Goal: Task Accomplishment & Management: Use online tool/utility

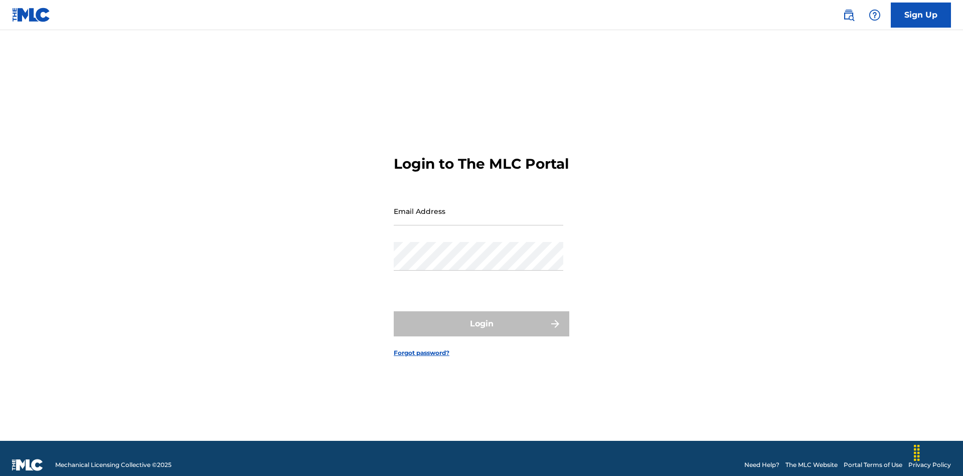
scroll to position [13, 0]
click at [479, 206] on input "Email Address" at bounding box center [479, 211] width 170 height 29
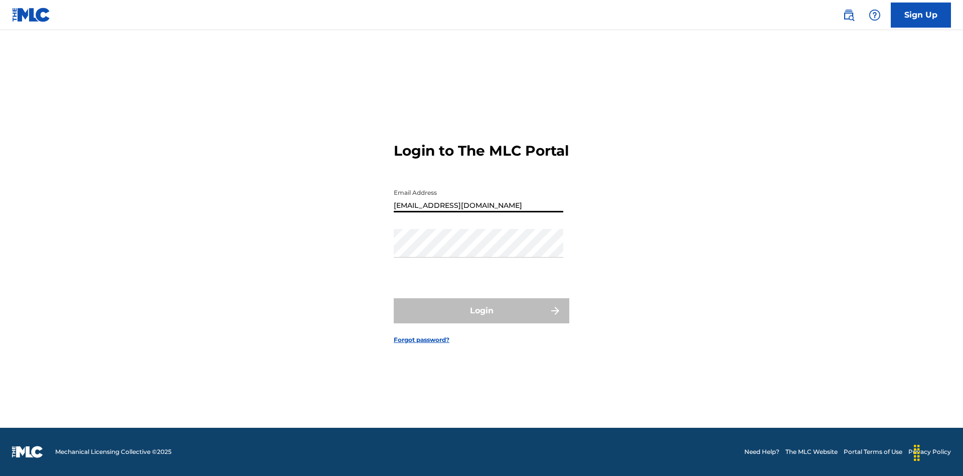
type input "[EMAIL_ADDRESS][DOMAIN_NAME]"
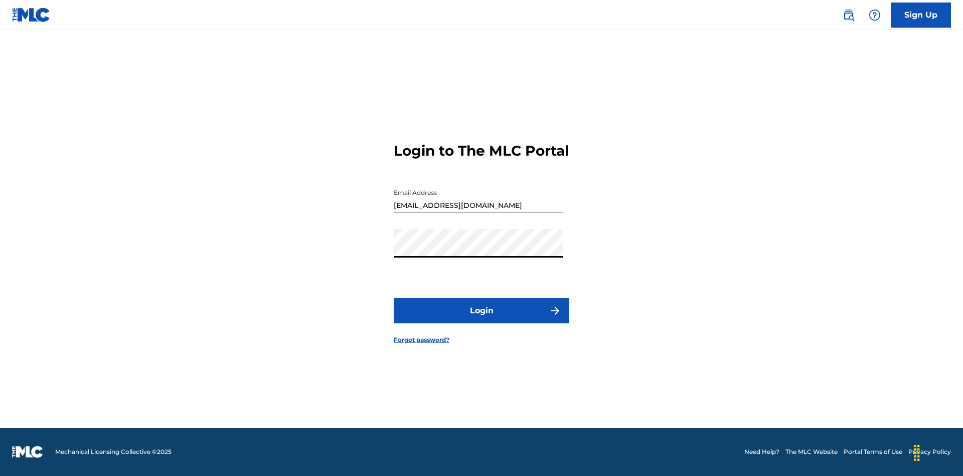
click at [482, 319] on button "Login" at bounding box center [482, 310] width 176 height 25
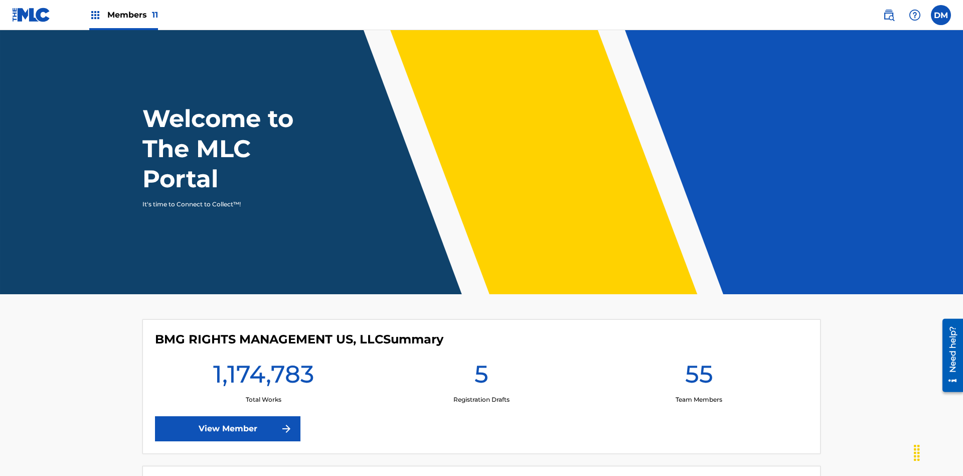
scroll to position [43, 0]
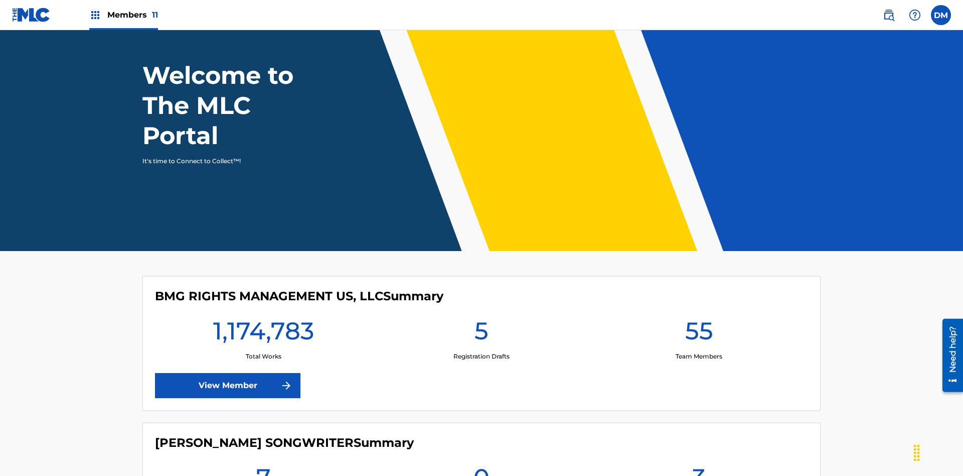
click at [123, 15] on span "Members 11" at bounding box center [132, 15] width 51 height 12
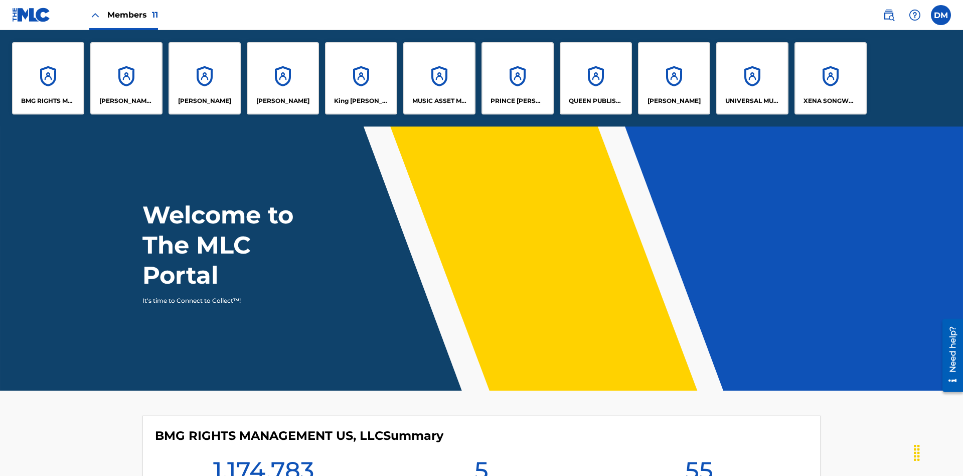
scroll to position [36, 0]
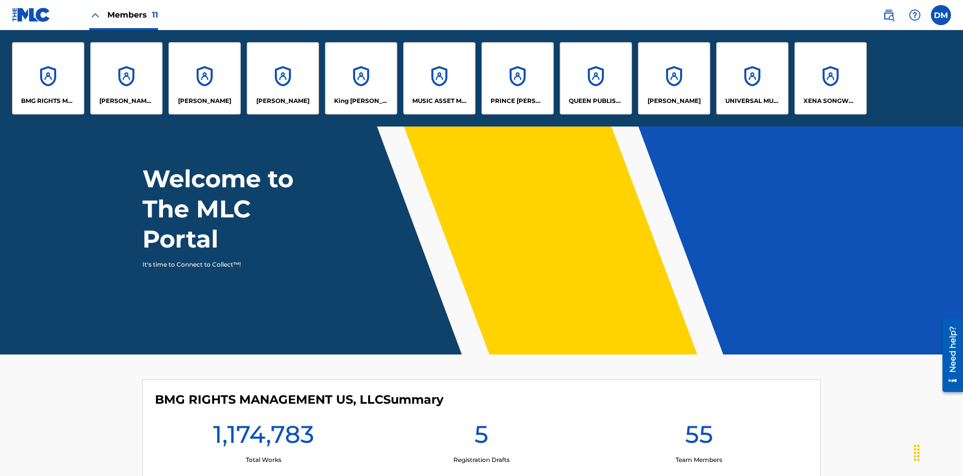
click at [596, 101] on p "QUEEN PUBLISHA" at bounding box center [596, 100] width 55 height 9
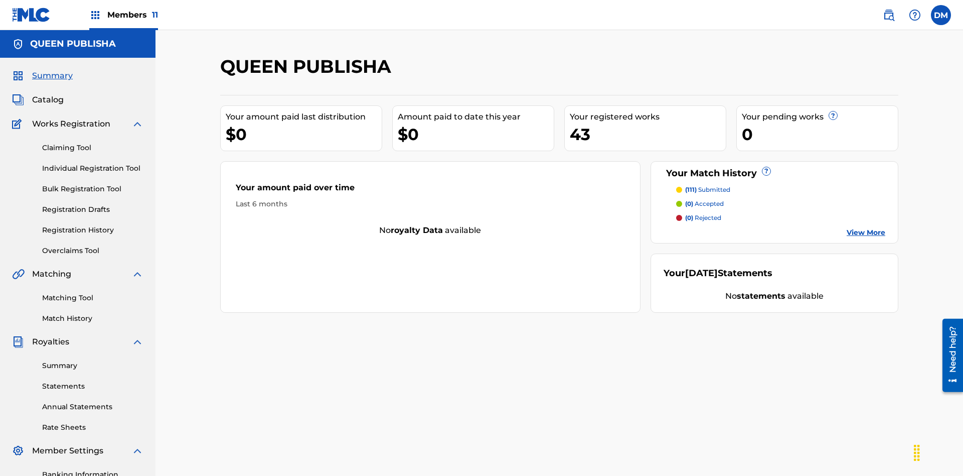
click at [93, 292] on link "Matching Tool" at bounding box center [92, 297] width 101 height 11
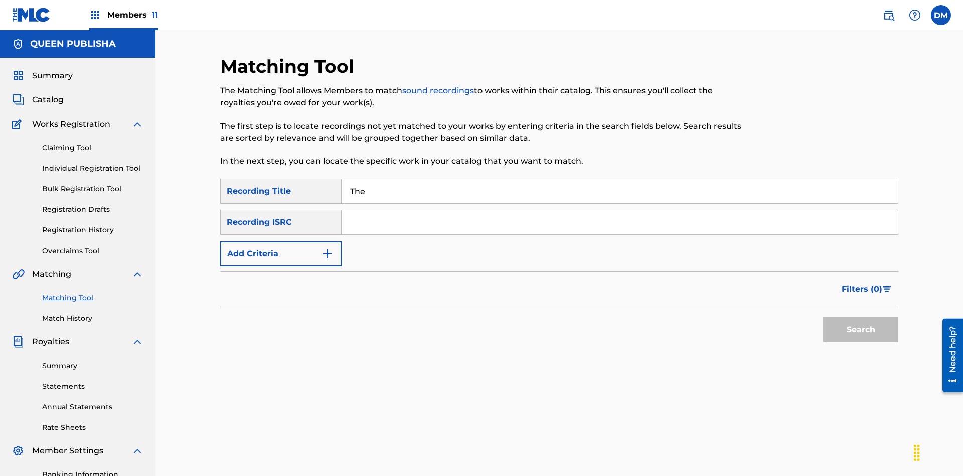
type input "The"
click at [861, 317] on button "Search" at bounding box center [860, 329] width 75 height 25
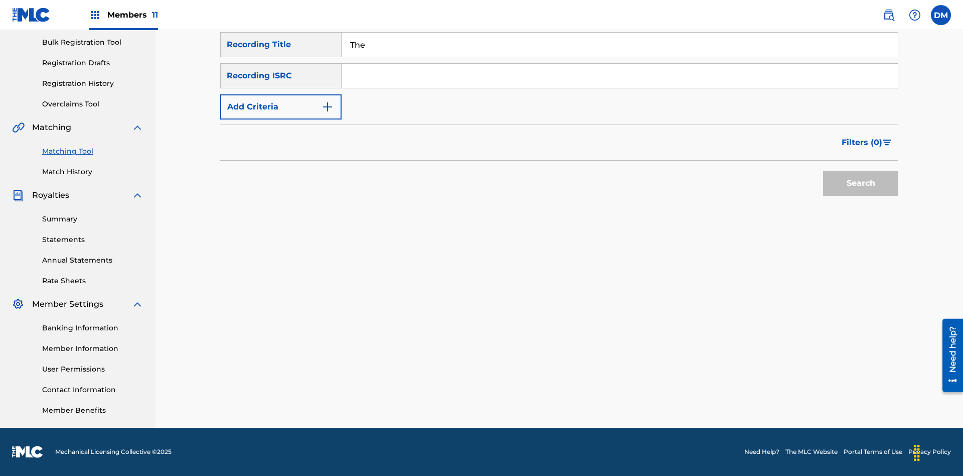
click at [620, 57] on input "The" at bounding box center [620, 45] width 556 height 24
click at [620, 72] on input "Search Form" at bounding box center [620, 76] width 556 height 24
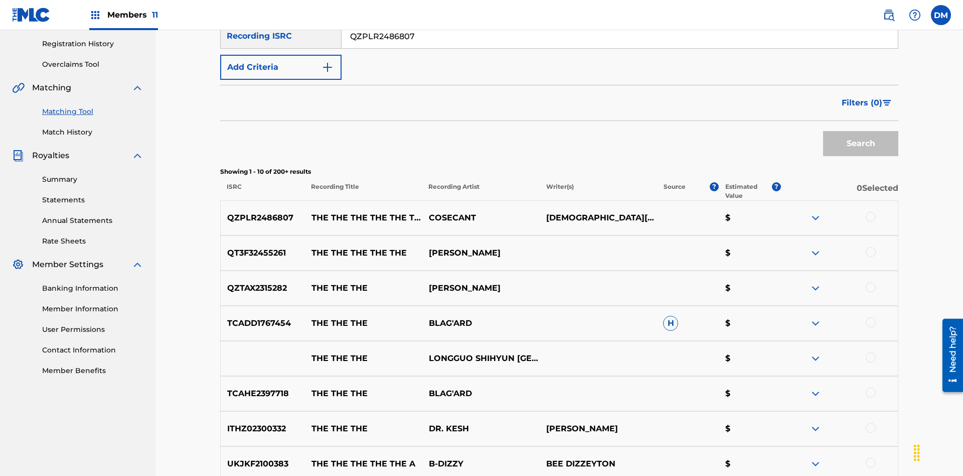
type input "QZPLR2486807"
click at [861, 131] on button "Search" at bounding box center [860, 143] width 75 height 25
click at [620, 48] on input "QZPLR2486807" at bounding box center [620, 36] width 556 height 24
click at [620, 17] on input "Search Form" at bounding box center [620, 5] width 556 height 24
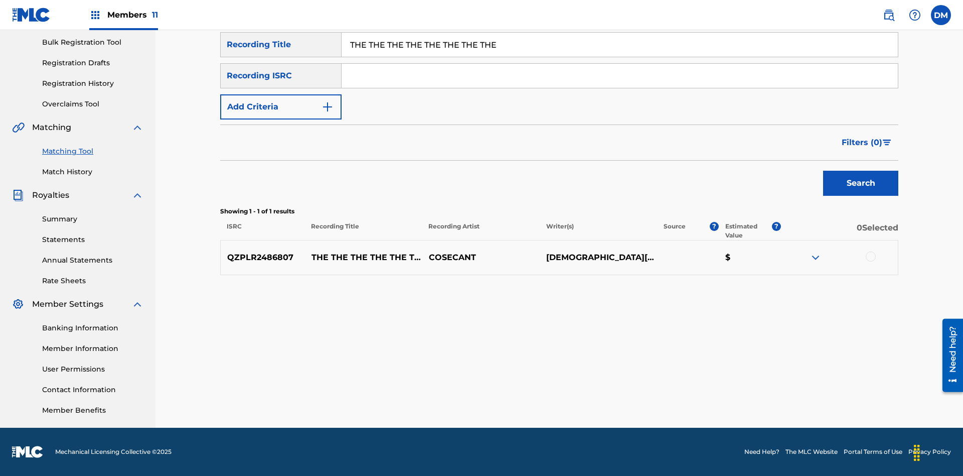
type input "THE THE THE THE THE THE THE THE"
click at [281, 107] on button "Add Criteria" at bounding box center [280, 106] width 121 height 25
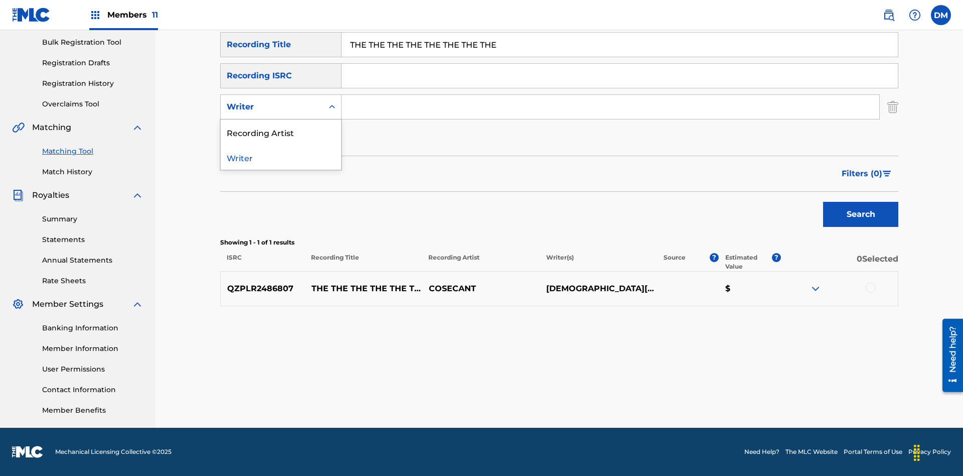
click at [281, 132] on div "Recording Artist" at bounding box center [281, 131] width 120 height 25
click at [281, 138] on button "Add Criteria" at bounding box center [280, 137] width 121 height 25
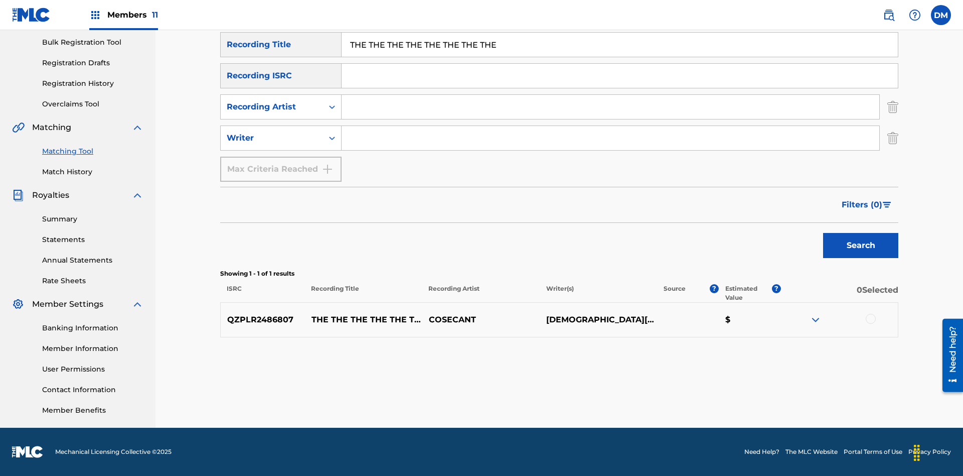
click at [611, 107] on input "Search Form" at bounding box center [611, 107] width 538 height 24
type input "COSECANT"
click at [611, 138] on input "Search Form" at bounding box center [611, 138] width 538 height 24
type input "[DEMOGRAPHIC_DATA][PERSON_NAME]"
click at [861, 245] on button "Search" at bounding box center [860, 245] width 75 height 25
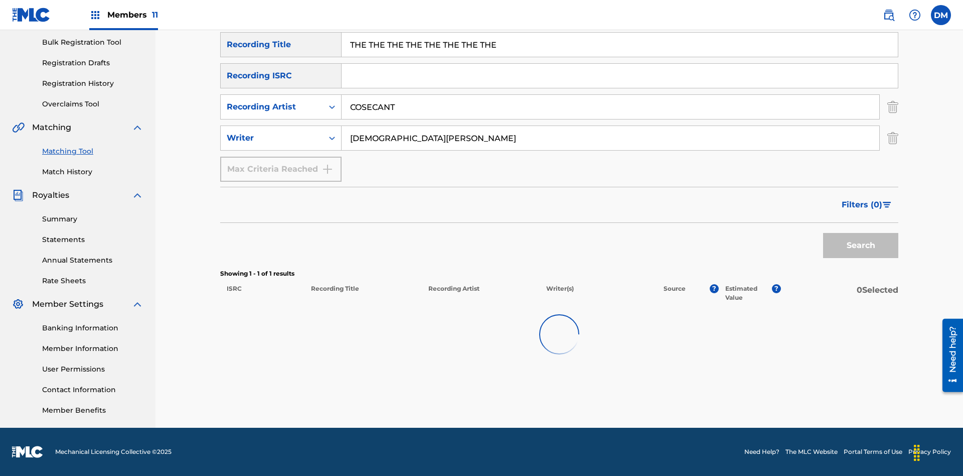
click at [620, 57] on input "THE THE THE THE THE THE THE THE" at bounding box center [620, 45] width 556 height 24
click at [611, 95] on input "COSECANT" at bounding box center [611, 107] width 538 height 24
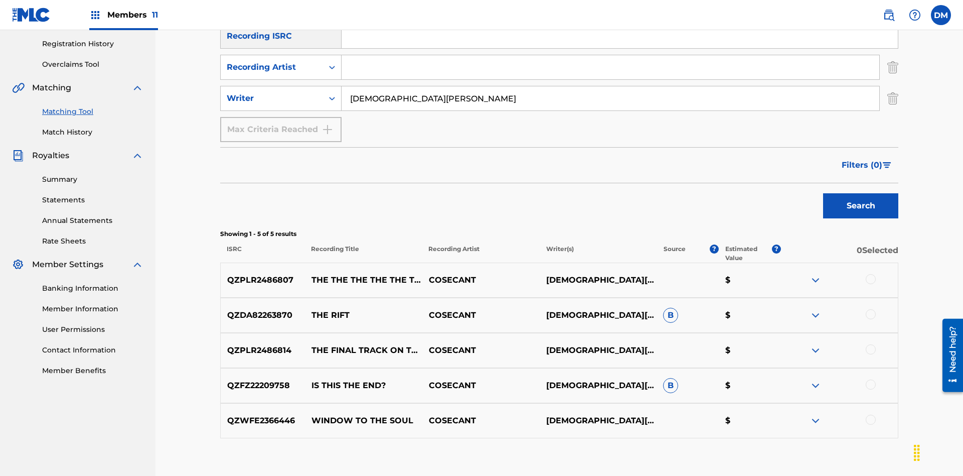
click at [611, 86] on input "[DEMOGRAPHIC_DATA][PERSON_NAME]" at bounding box center [611, 98] width 538 height 24
click at [620, 17] on input "Search Form" at bounding box center [620, 5] width 556 height 24
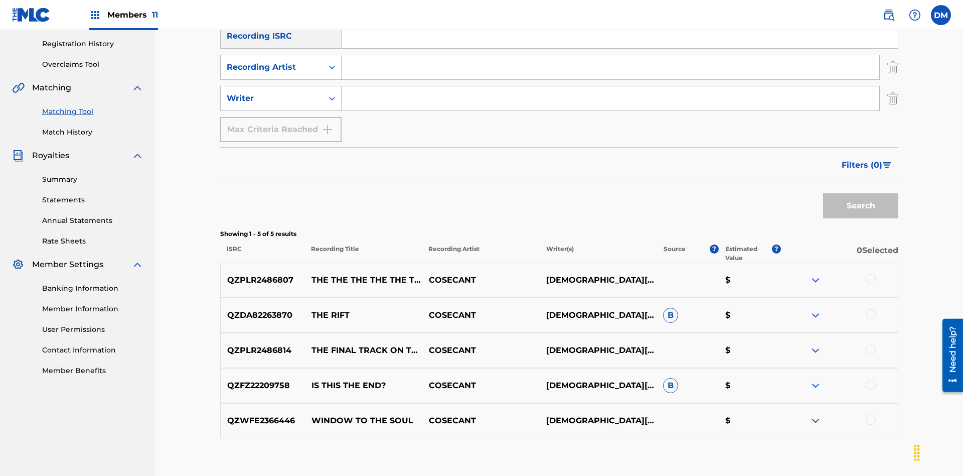
type input "THE THE THE THE THE THE THE THE"
click at [861, 193] on button "Search" at bounding box center [860, 205] width 75 height 25
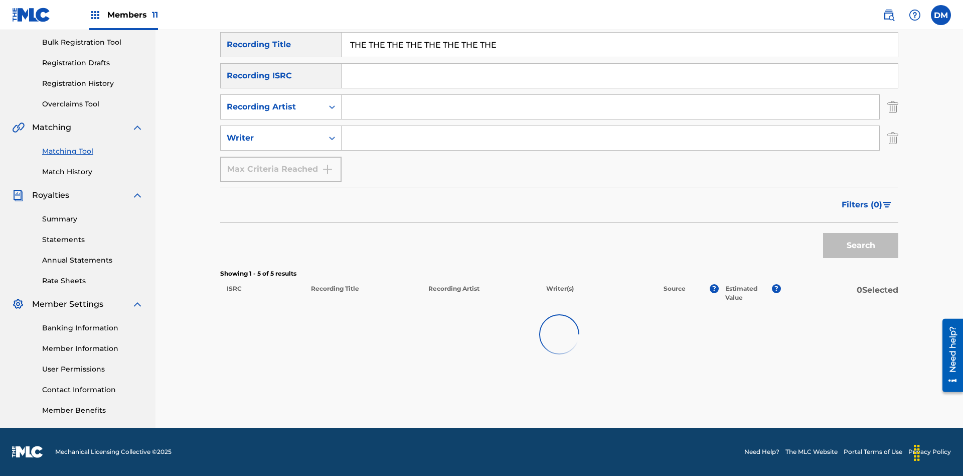
click at [620, 57] on input "THE THE THE THE THE THE THE THE" at bounding box center [620, 45] width 556 height 24
click at [611, 95] on input "Search Form" at bounding box center [611, 107] width 538 height 24
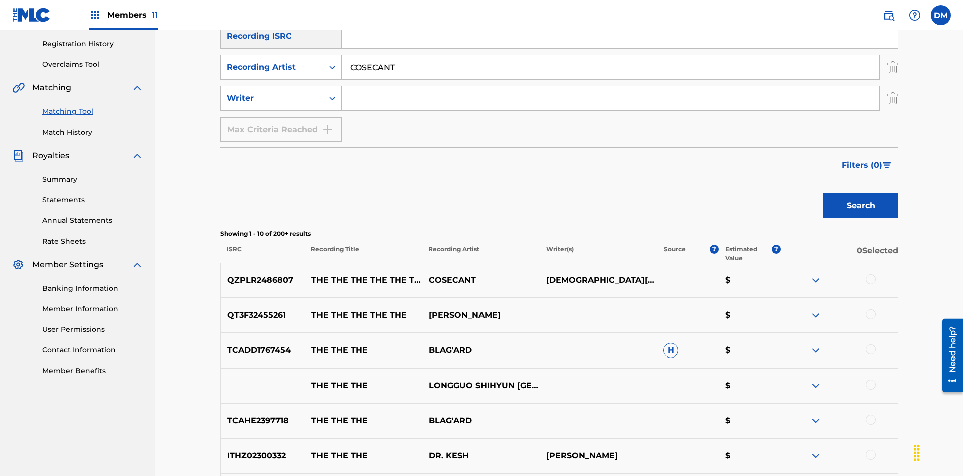
type input "COSECANT"
click at [861, 193] on button "Search" at bounding box center [860, 205] width 75 height 25
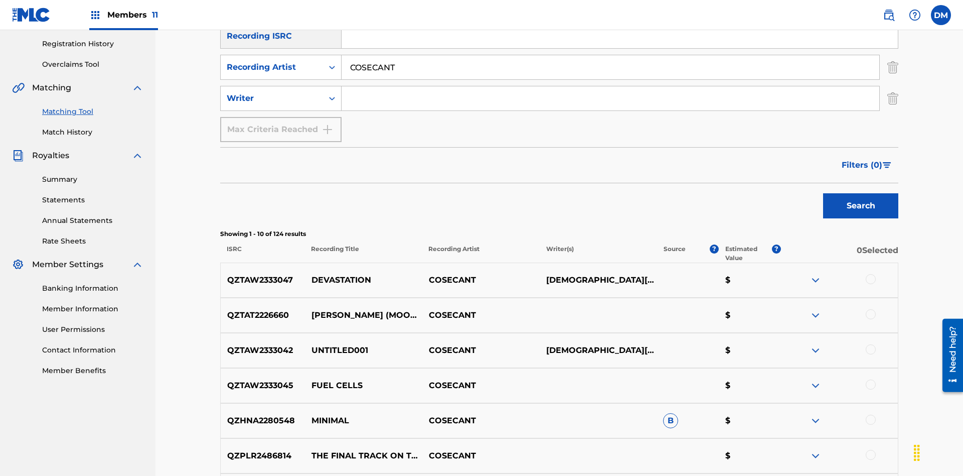
scroll to position [179, 0]
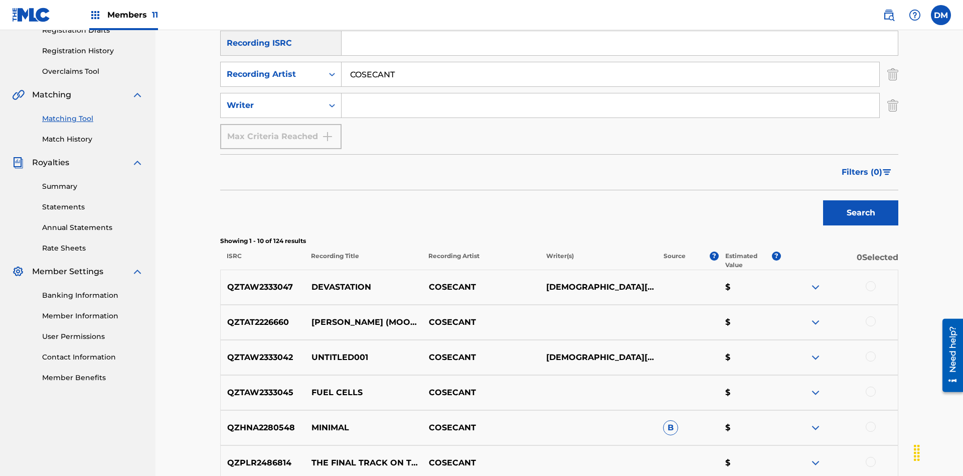
click at [611, 72] on input "COSECANT" at bounding box center [611, 74] width 538 height 24
click at [611, 93] on input "Search Form" at bounding box center [611, 105] width 538 height 24
click at [861, 200] on button "Search" at bounding box center [860, 212] width 75 height 25
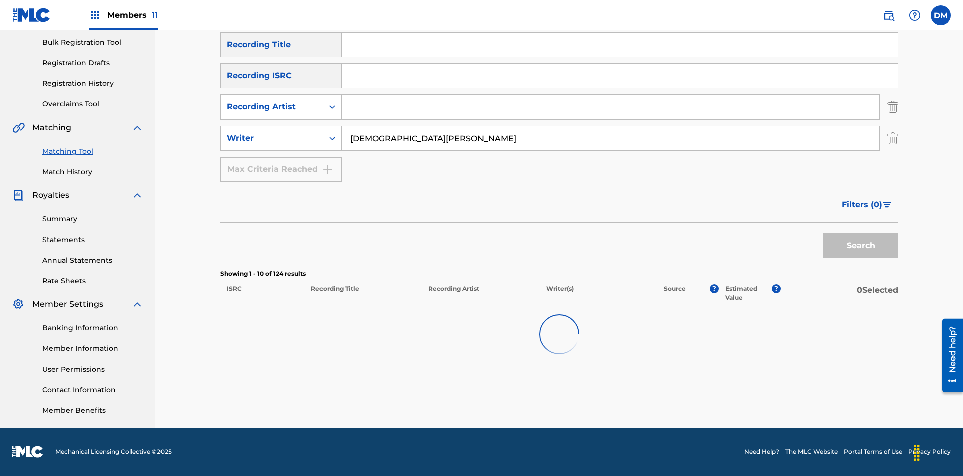
click at [611, 126] on input "[DEMOGRAPHIC_DATA][PERSON_NAME]" at bounding box center [611, 138] width 538 height 24
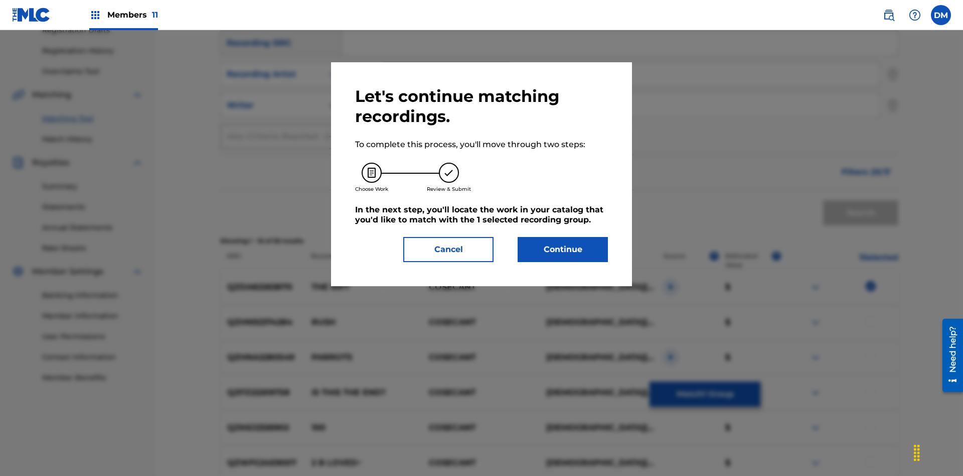
click at [563, 249] on button "Continue" at bounding box center [563, 249] width 90 height 25
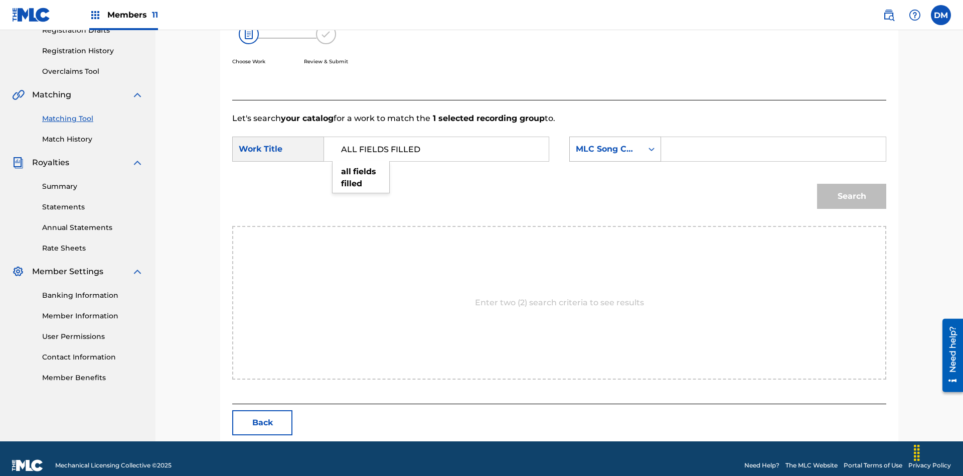
type input "ALL FIELDS FILLED"
click at [615, 143] on div "MLC Song Code" at bounding box center [606, 149] width 61 height 12
click at [852, 184] on button "Search" at bounding box center [851, 196] width 69 height 25
click at [773, 161] on input "T2736922134" at bounding box center [774, 149] width 208 height 24
click at [615, 155] on div "ISWC" at bounding box center [606, 149] width 61 height 12
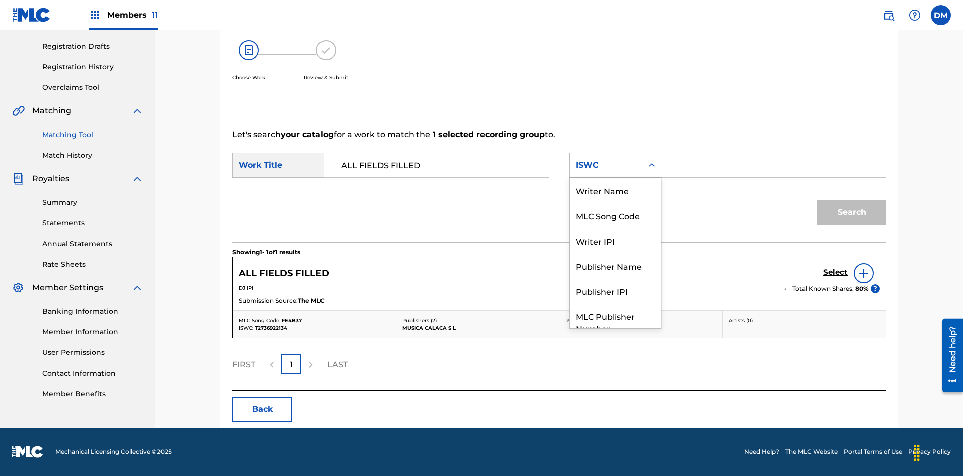
click at [615, 203] on div "MLC Song Code" at bounding box center [615, 215] width 91 height 25
click at [852, 212] on button "Search" at bounding box center [851, 212] width 69 height 25
click at [773, 165] on input "Search Form" at bounding box center [774, 165] width 208 height 24
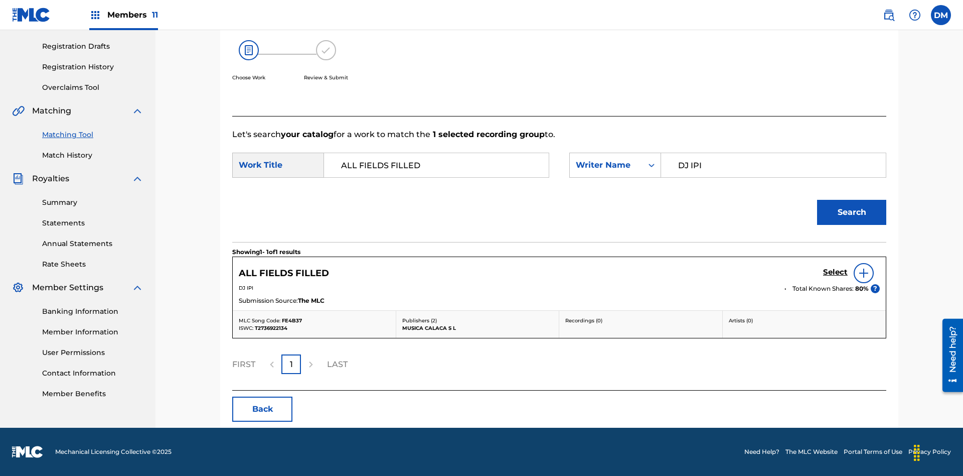
type input "DJ IPI"
click at [852, 212] on button "Search" at bounding box center [851, 212] width 69 height 25
click at [773, 153] on input "DJ IPI" at bounding box center [774, 165] width 208 height 24
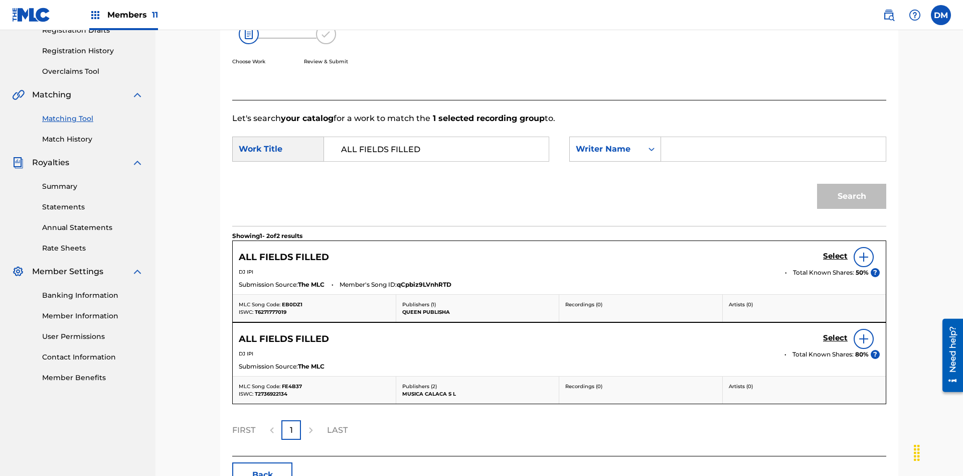
click at [615, 143] on div "Writer Name" at bounding box center [606, 149] width 61 height 12
click at [852, 184] on button "Search" at bounding box center [851, 196] width 69 height 25
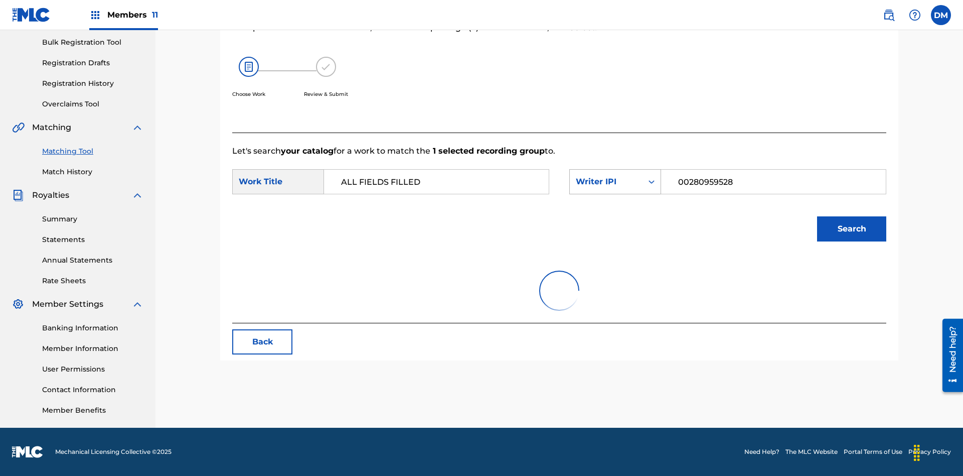
click at [773, 170] on input "00280959528" at bounding box center [774, 182] width 208 height 24
click at [615, 176] on div "Writer IPI" at bounding box center [606, 182] width 61 height 12
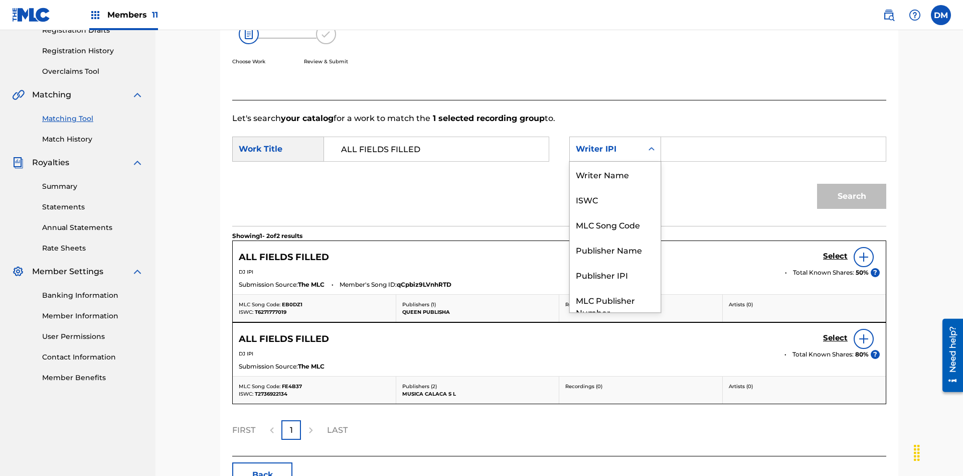
click at [615, 237] on div "Publisher Name" at bounding box center [615, 249] width 91 height 25
click at [852, 184] on button "Search" at bounding box center [851, 196] width 69 height 25
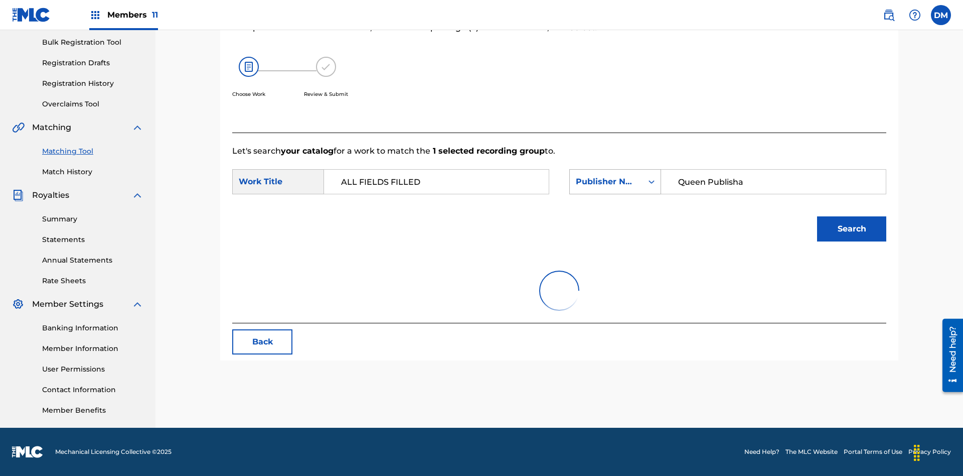
click at [773, 170] on input "Queen Publisha" at bounding box center [774, 182] width 208 height 24
click at [615, 176] on div "Publisher Name" at bounding box center [606, 182] width 61 height 12
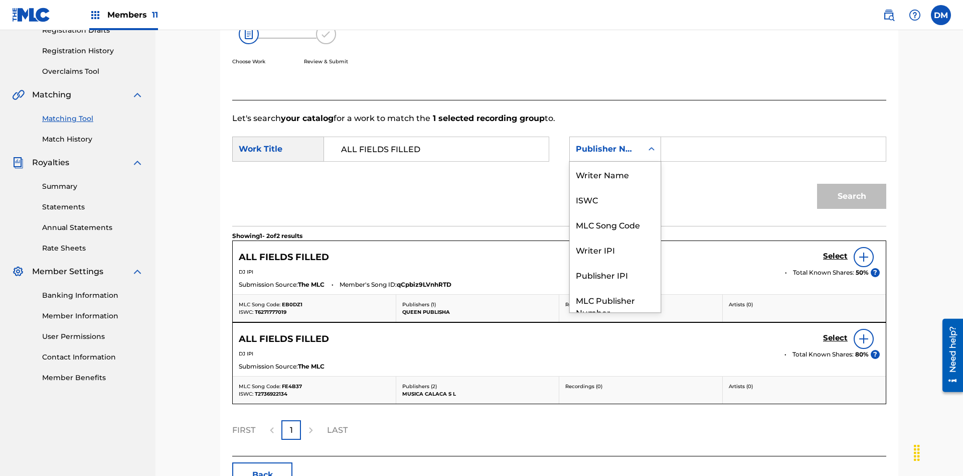
click at [615, 262] on div "Publisher IPI" at bounding box center [615, 274] width 91 height 25
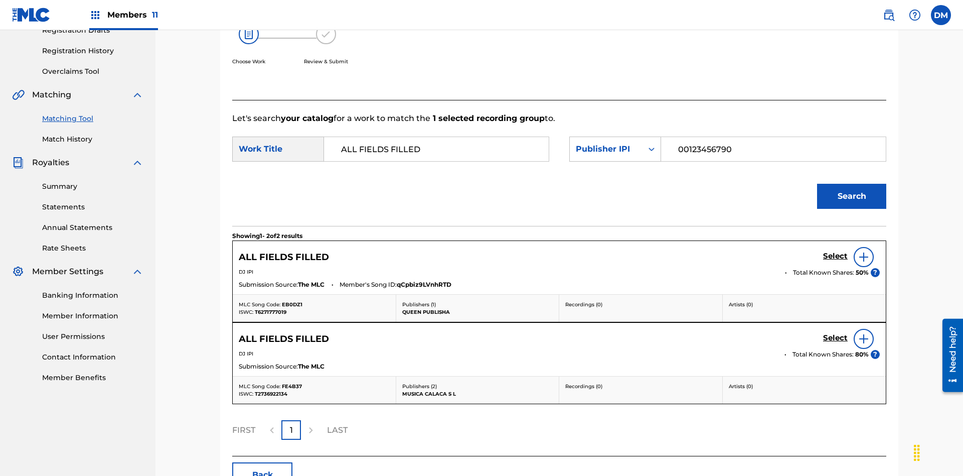
type input "00123456790"
click at [852, 184] on button "Search" at bounding box center [851, 196] width 69 height 25
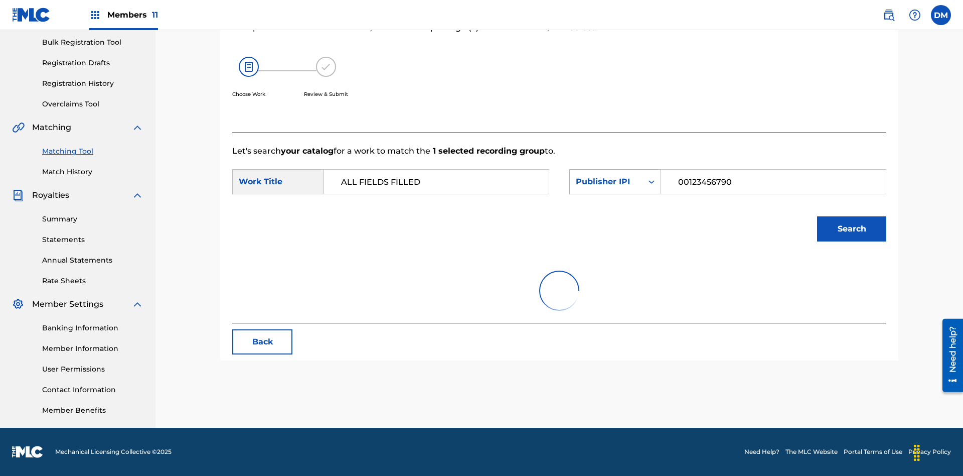
click at [773, 170] on input "00123456790" at bounding box center [774, 182] width 208 height 24
click at [615, 176] on div "Publisher IPI" at bounding box center [606, 182] width 61 height 12
